Goal: Information Seeking & Learning: Learn about a topic

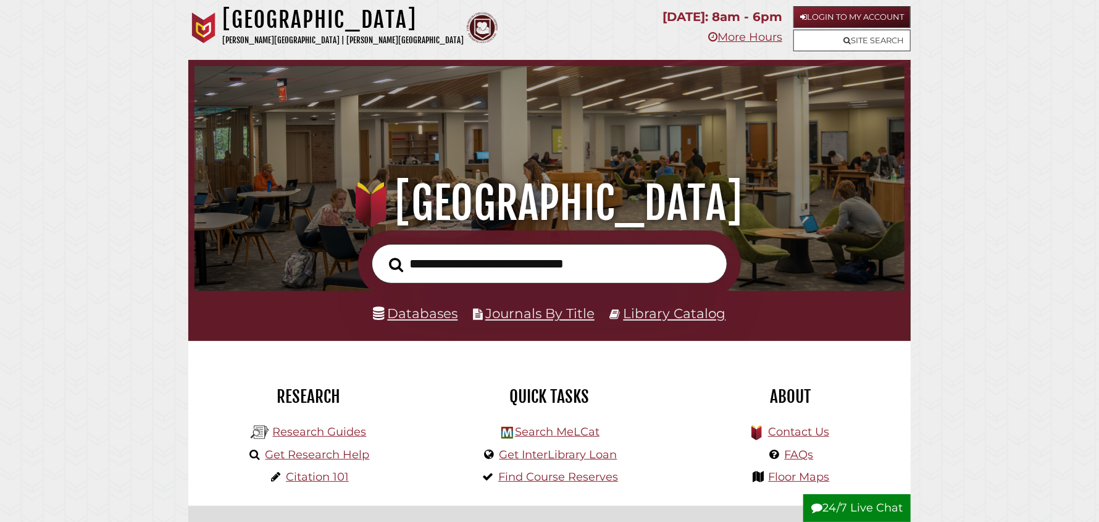
scroll to position [234, 704]
click at [844, 40] on icon at bounding box center [846, 40] width 7 height 8
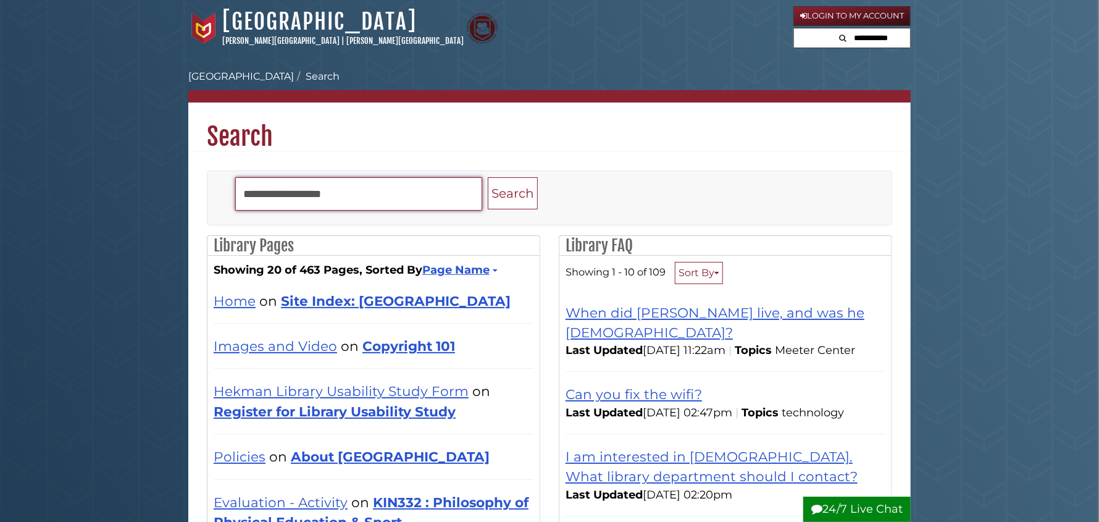
click at [327, 191] on input "Search" at bounding box center [358, 193] width 247 height 33
type input "********"
click at [488, 177] on button "Search" at bounding box center [513, 193] width 50 height 33
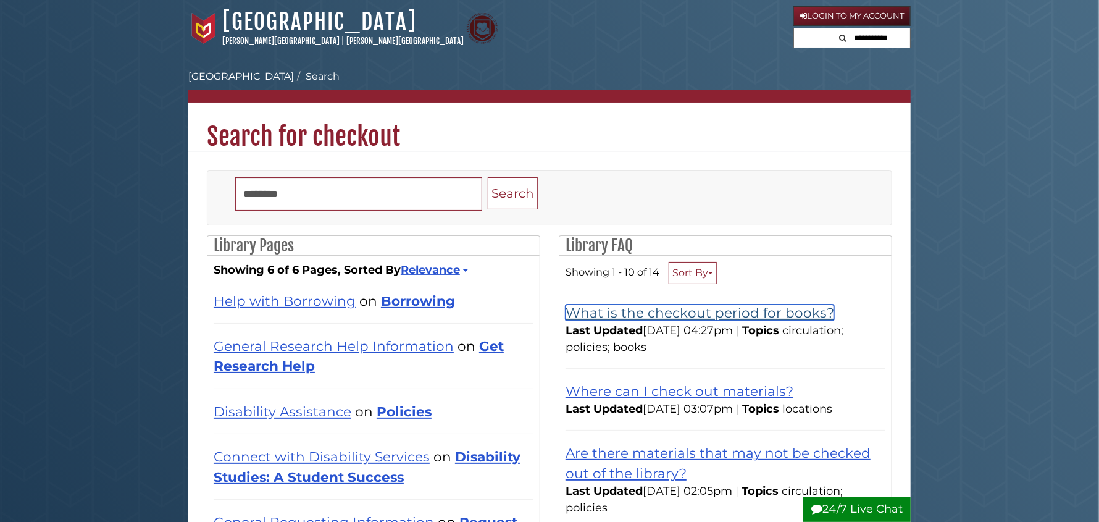
click at [717, 319] on link "What is the checkout period for books?" at bounding box center [700, 312] width 269 height 16
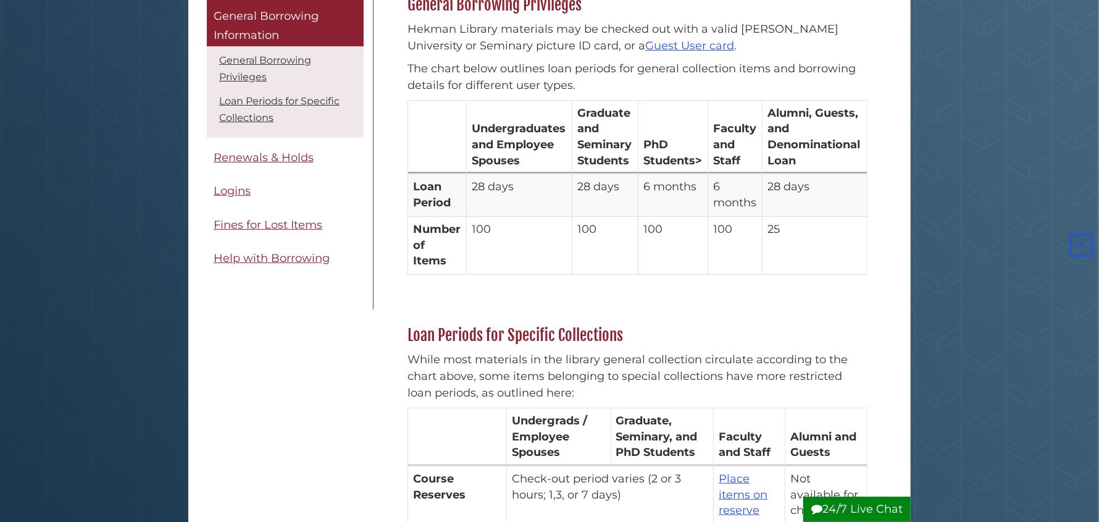
scroll to position [185, 0]
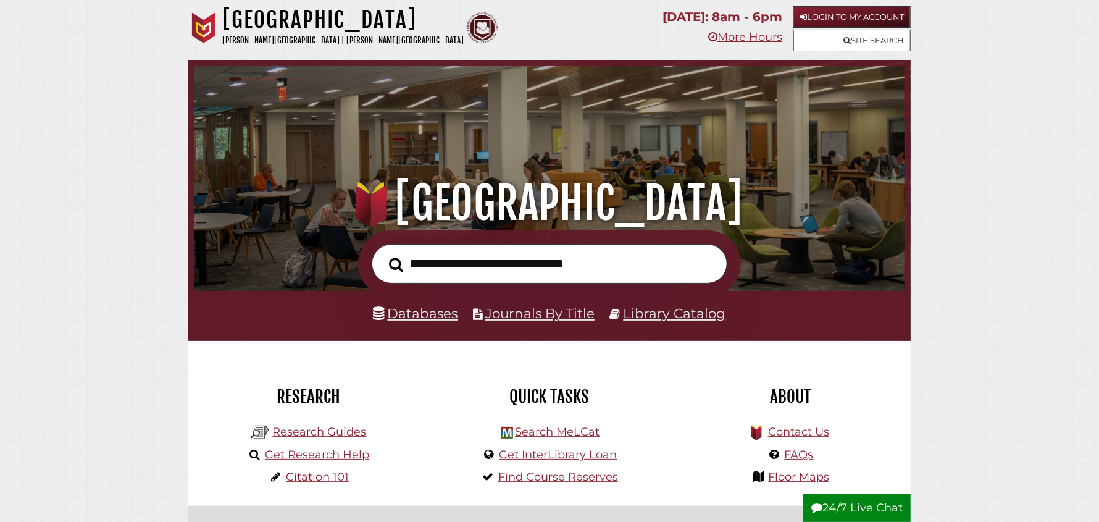
scroll to position [234, 704]
click at [325, 432] on link "Research Guides" at bounding box center [319, 432] width 94 height 14
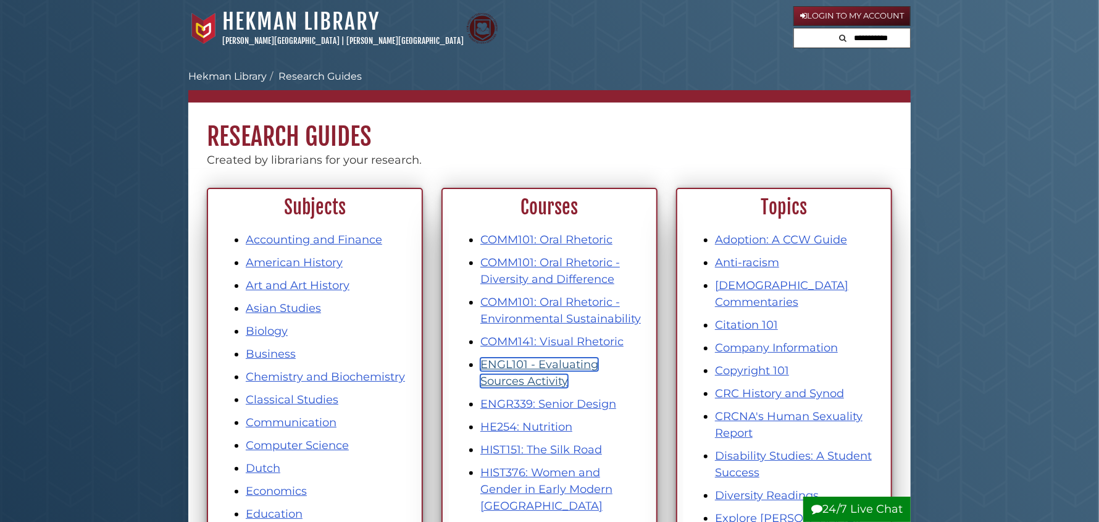
click at [552, 362] on link "ENGL101 - Evaluating Sources Activity" at bounding box center [539, 372] width 118 height 30
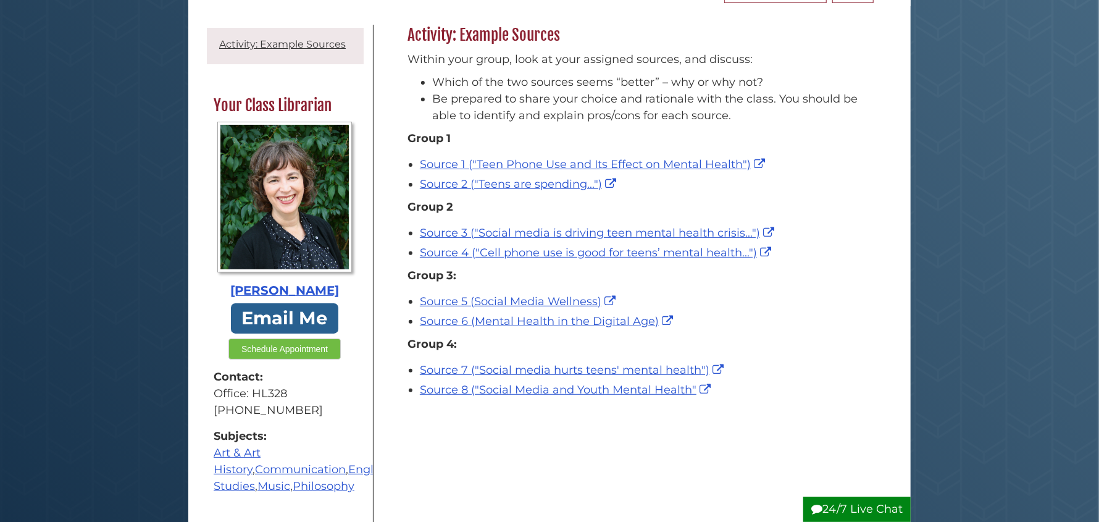
scroll to position [185, 0]
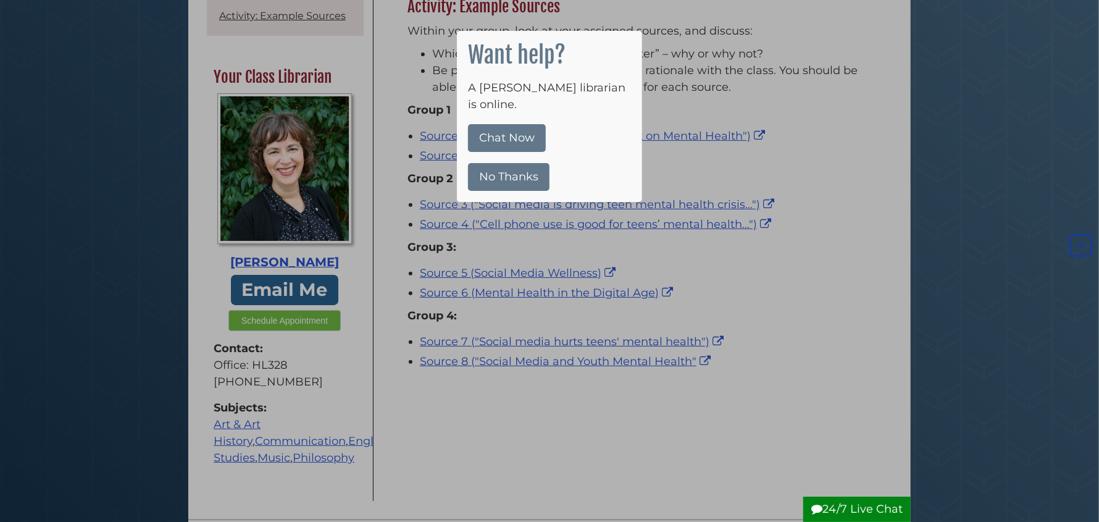
drag, startPoint x: 520, startPoint y: 157, endPoint x: 538, endPoint y: 125, distance: 37.1
click at [521, 163] on button "No Thanks" at bounding box center [508, 177] width 81 height 28
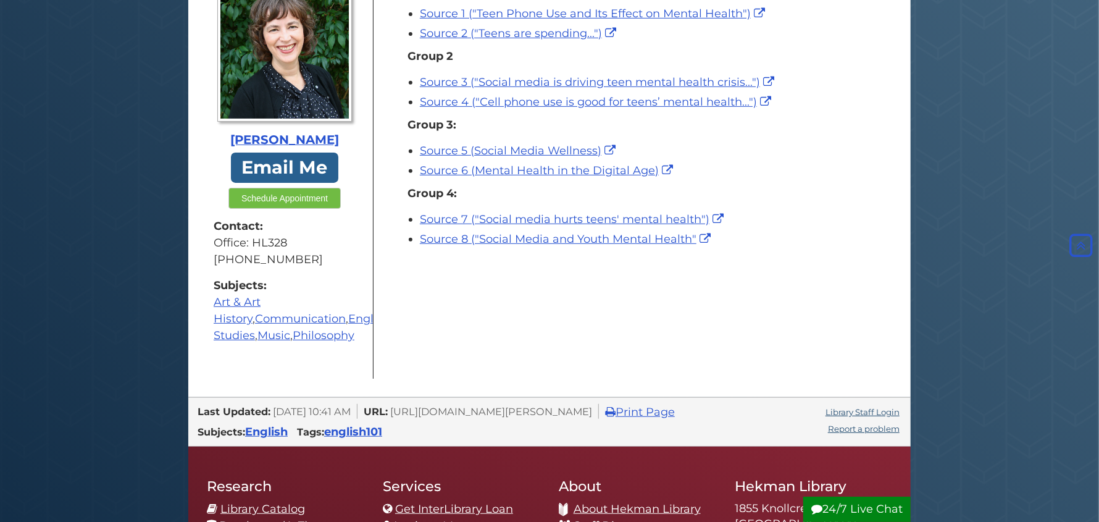
scroll to position [308, 0]
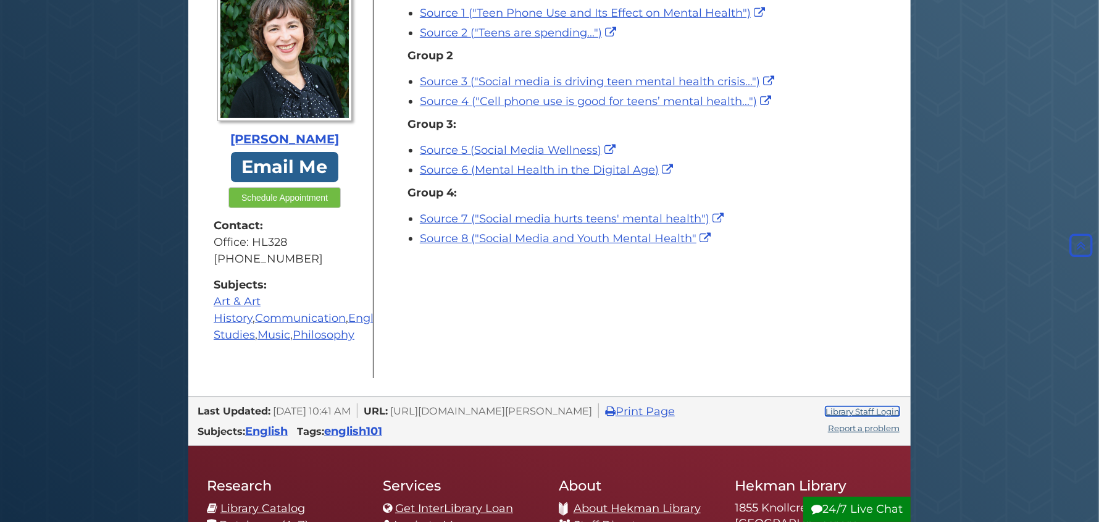
click at [855, 416] on link "Library Staff Login" at bounding box center [862, 411] width 74 height 10
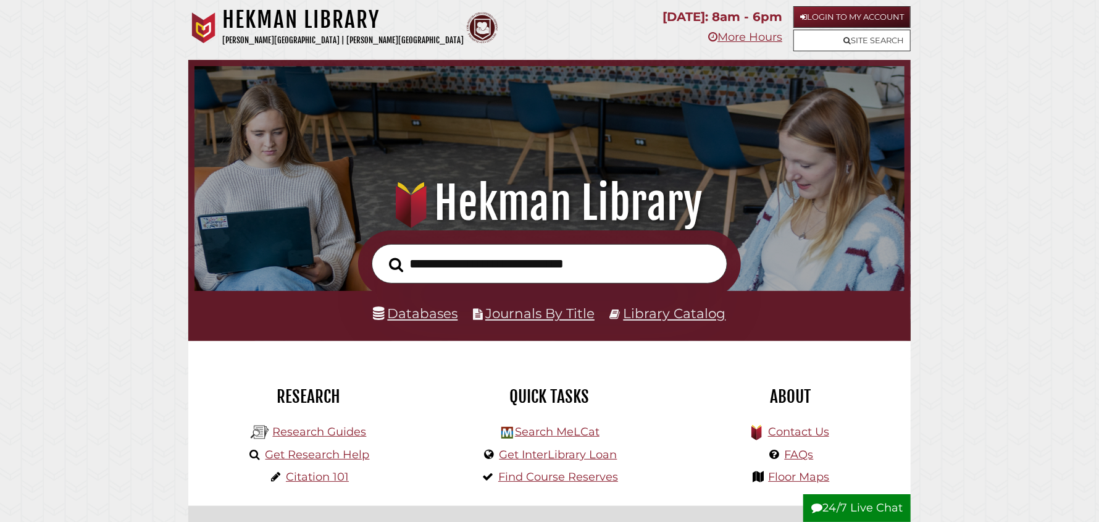
scroll to position [234, 704]
click at [530, 314] on link "Journals By Title" at bounding box center [539, 313] width 109 height 16
